Goal: Task Accomplishment & Management: Manage account settings

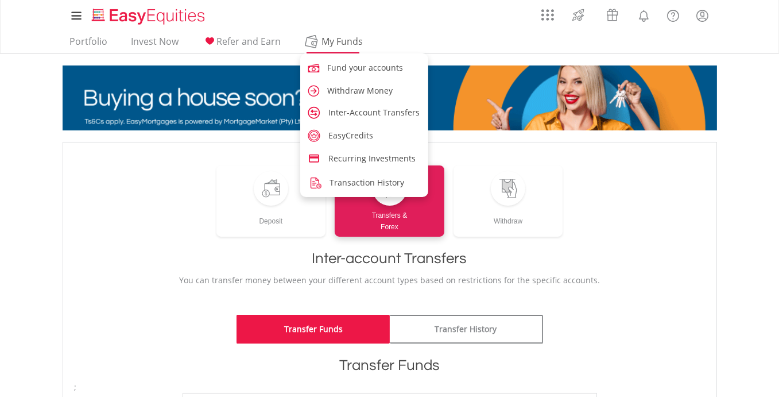
click at [338, 41] on span "My Funds" at bounding box center [342, 41] width 75 height 15
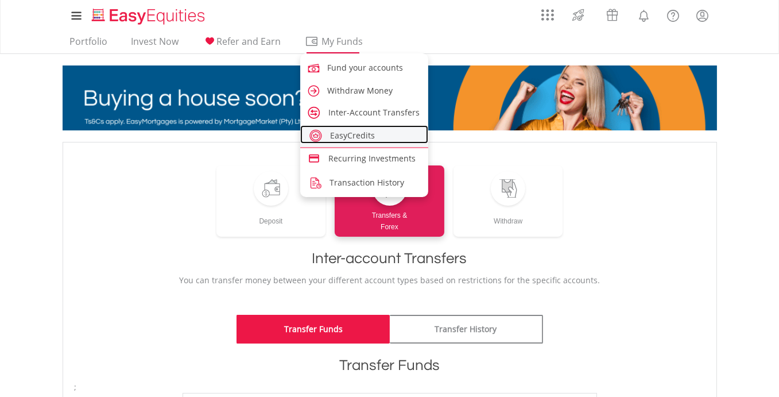
click at [334, 135] on span "EasyCredits" at bounding box center [352, 135] width 45 height 11
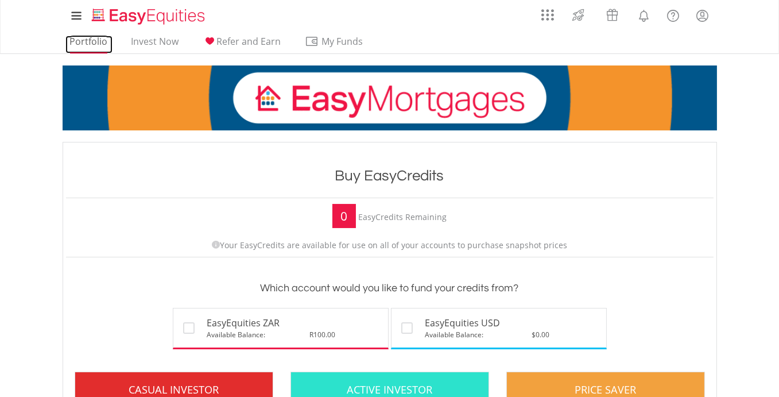
click at [95, 41] on link "Portfolio" at bounding box center [88, 45] width 47 height 18
